Goal: Obtain resource: Obtain resource

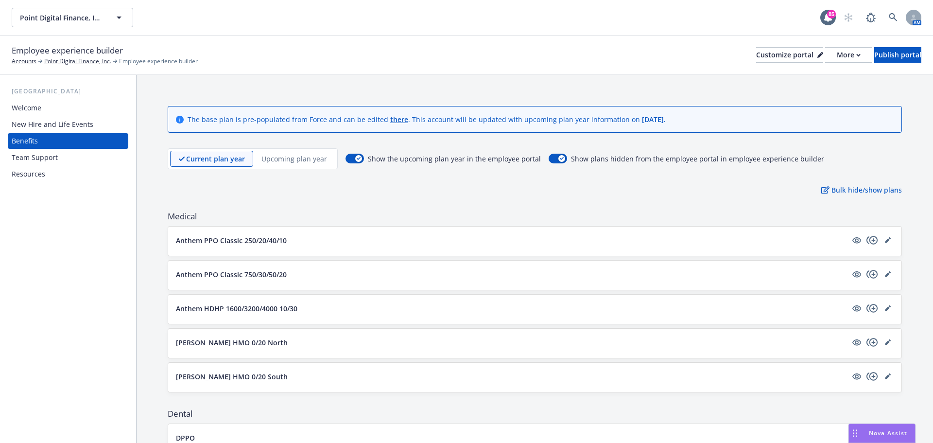
scroll to position [605, 0]
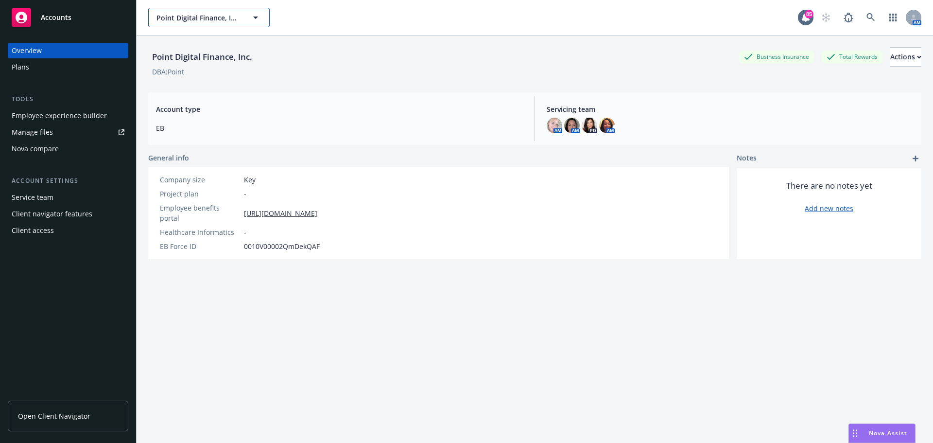
click at [228, 17] on span "Point Digital Finance, Inc." at bounding box center [198, 18] width 84 height 10
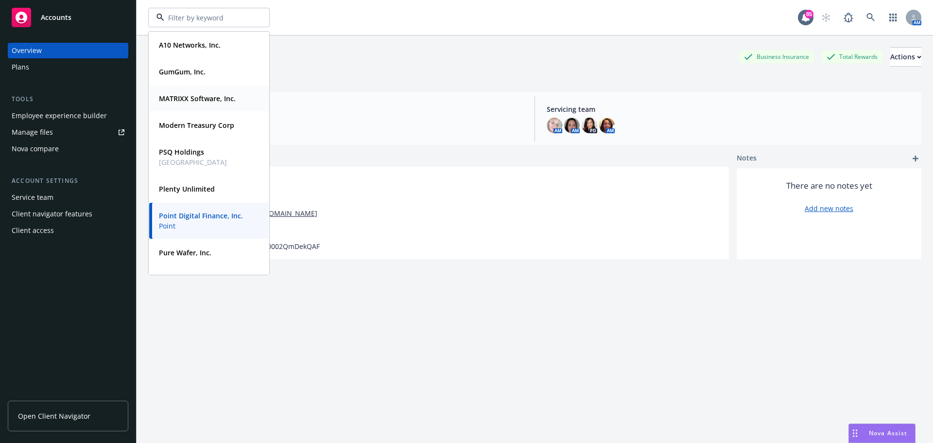
click at [199, 103] on strong "MATRIXX Software, Inc." at bounding box center [197, 98] width 77 height 9
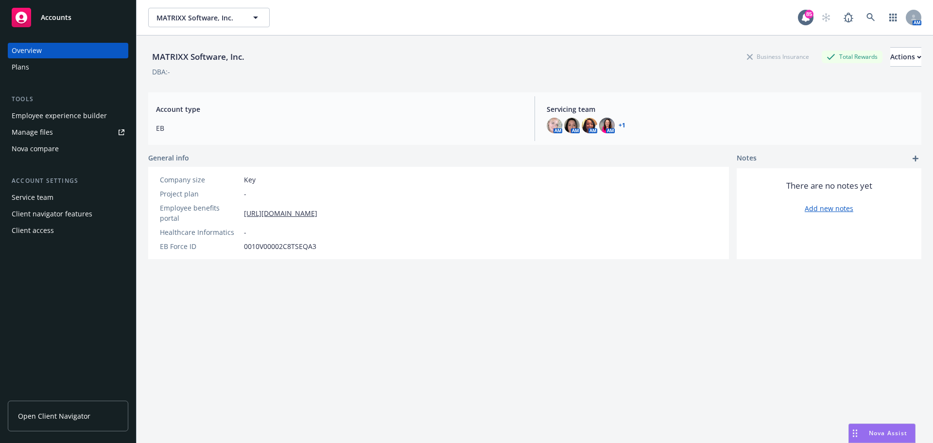
click at [70, 121] on div "Employee experience builder" at bounding box center [59, 116] width 95 height 16
click at [208, 18] on span "MATRIXX Software, Inc." at bounding box center [198, 18] width 84 height 10
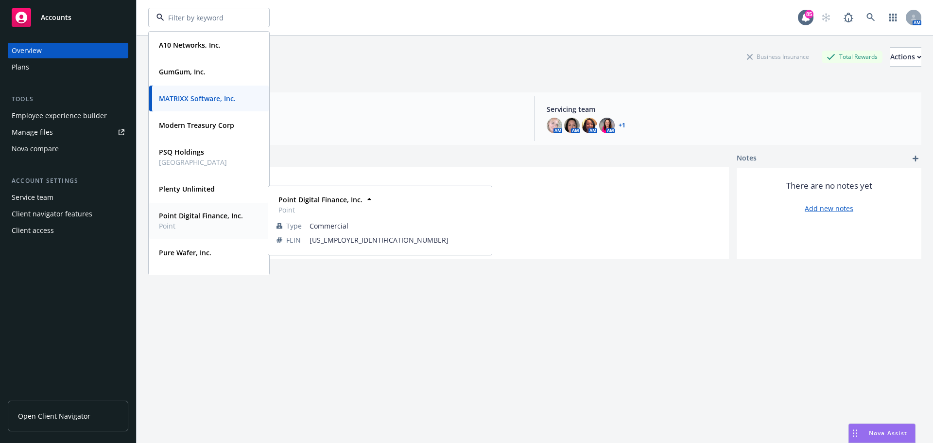
click at [197, 219] on strong "Point Digital Finance, Inc." at bounding box center [201, 215] width 84 height 9
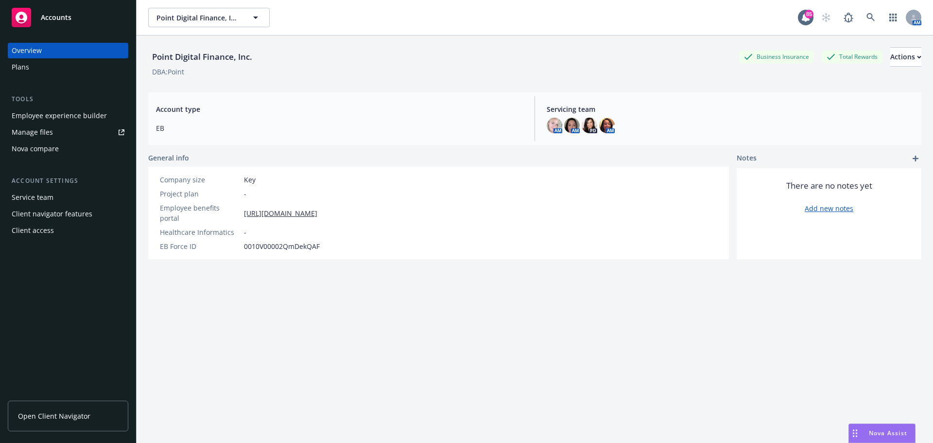
click at [97, 118] on div "Employee experience builder" at bounding box center [59, 116] width 95 height 16
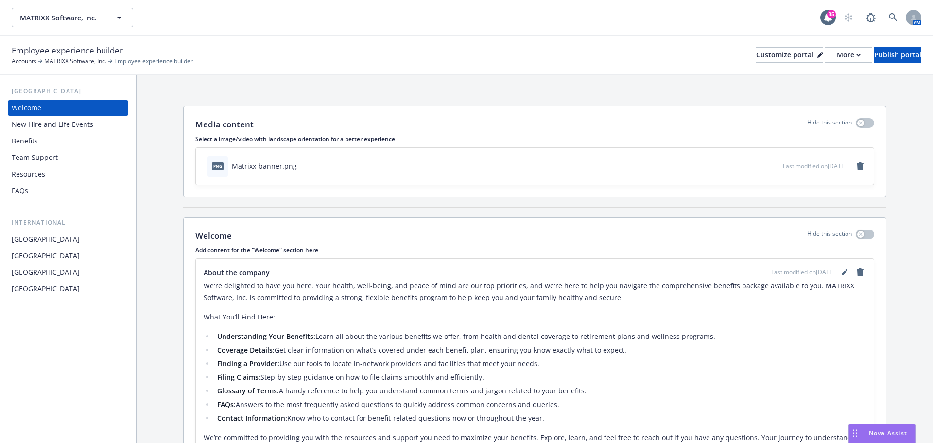
drag, startPoint x: 35, startPoint y: 142, endPoint x: 43, endPoint y: 142, distance: 7.3
click at [35, 142] on div "Benefits" at bounding box center [25, 141] width 26 height 16
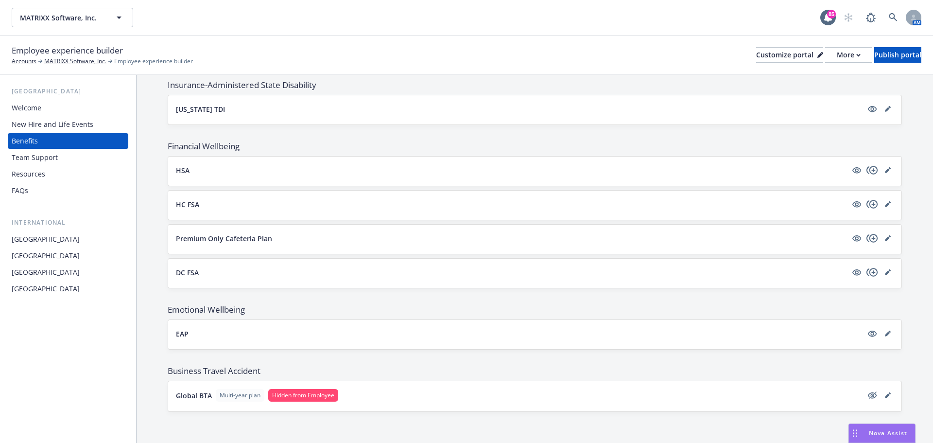
scroll to position [734, 0]
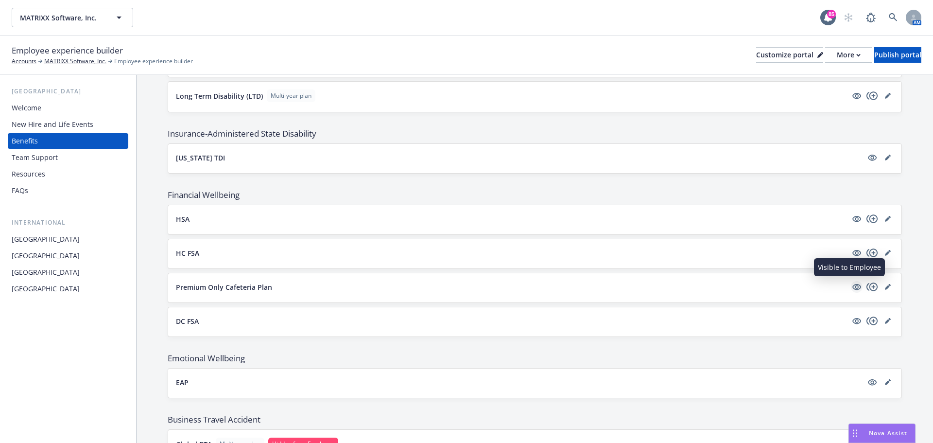
click at [853, 287] on icon "visible" at bounding box center [856, 286] width 9 height 9
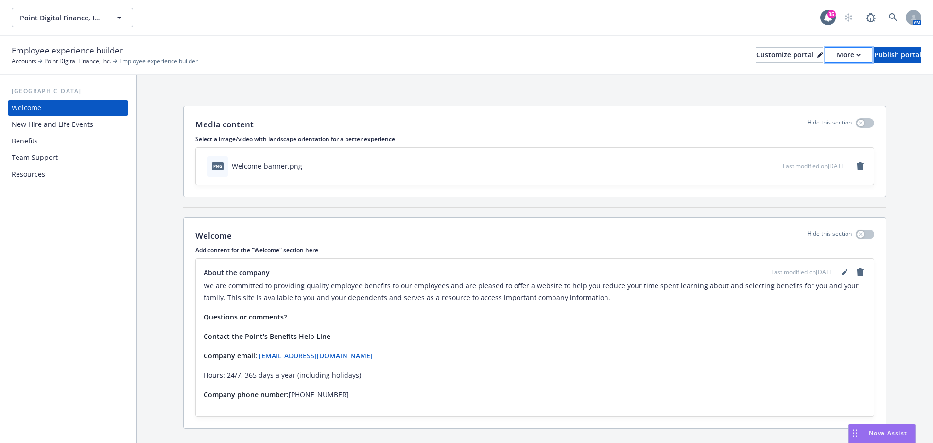
click at [857, 55] on icon "button" at bounding box center [858, 55] width 3 height 2
click at [803, 94] on link "Copy portal link" at bounding box center [797, 95] width 88 height 19
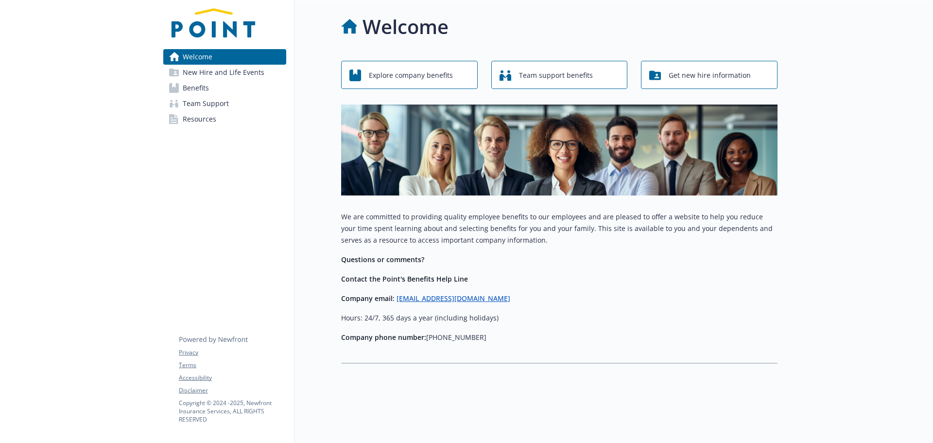
click at [258, 88] on link "Benefits" at bounding box center [224, 88] width 123 height 16
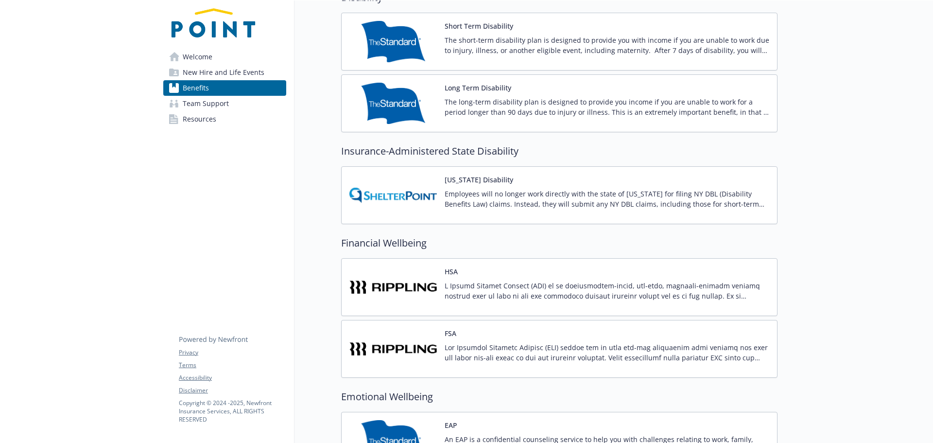
scroll to position [875, 0]
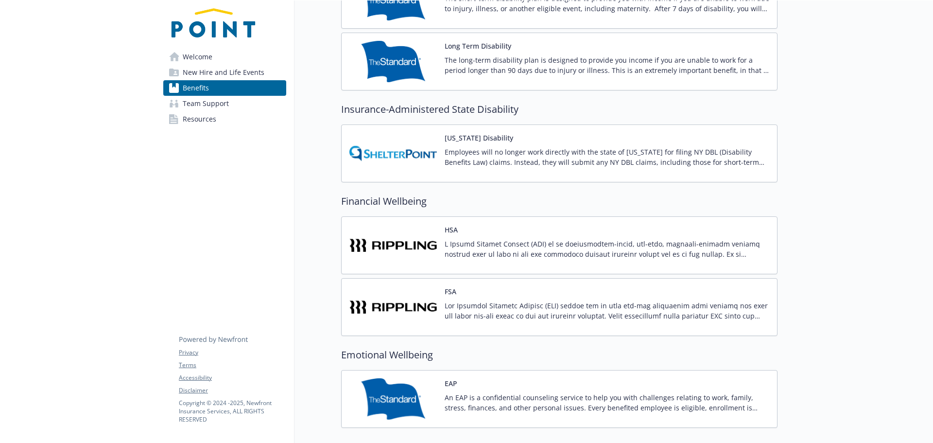
click at [415, 294] on img at bounding box center [392, 306] width 87 height 41
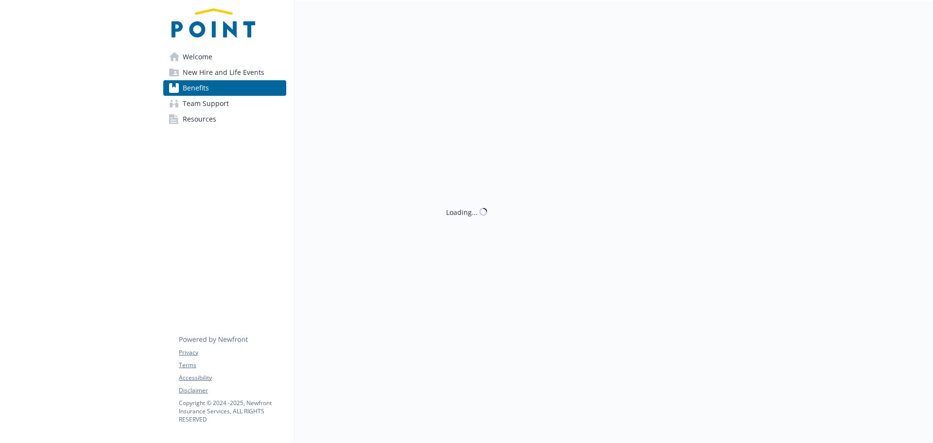
scroll to position [875, 0]
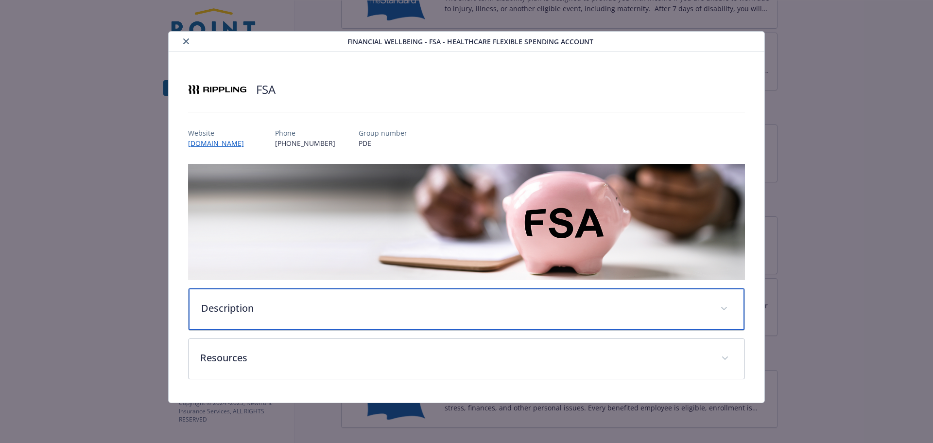
click at [259, 316] on div "Description" at bounding box center [467, 309] width 556 height 42
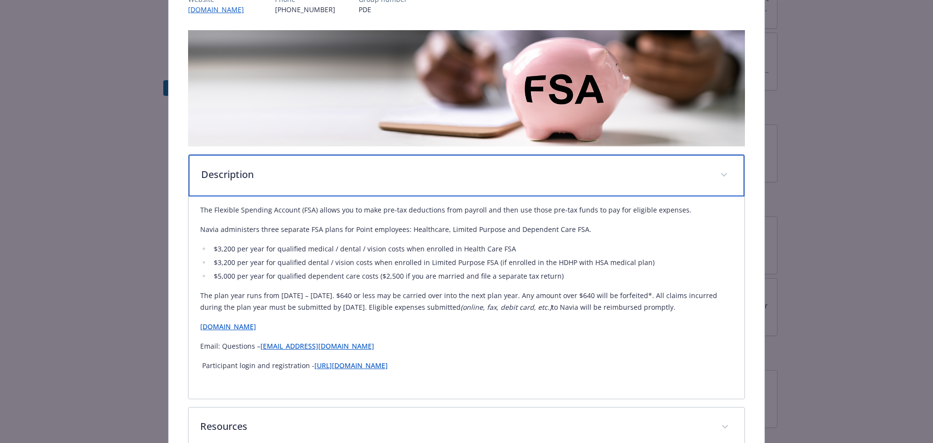
scroll to position [146, 0]
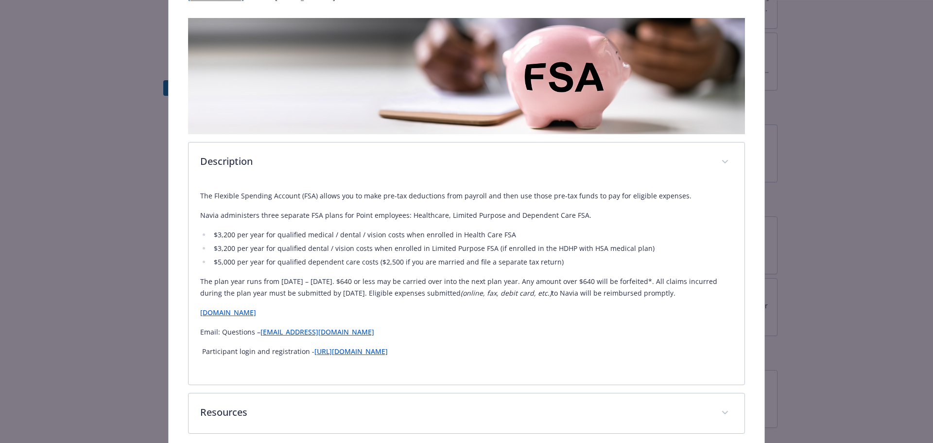
click at [378, 354] on link "https://app.rippling.com" at bounding box center [350, 350] width 73 height 9
click at [483, 349] on p "Participant login and registration - https://app.rippling.com" at bounding box center [466, 351] width 533 height 12
drag, startPoint x: 403, startPoint y: 351, endPoint x: 311, endPoint y: 353, distance: 91.4
click at [311, 353] on p "Participant login and registration - https://app.rippling.com" at bounding box center [466, 351] width 533 height 12
copy link "https://app.rippling.com"
